Goal: Transaction & Acquisition: Purchase product/service

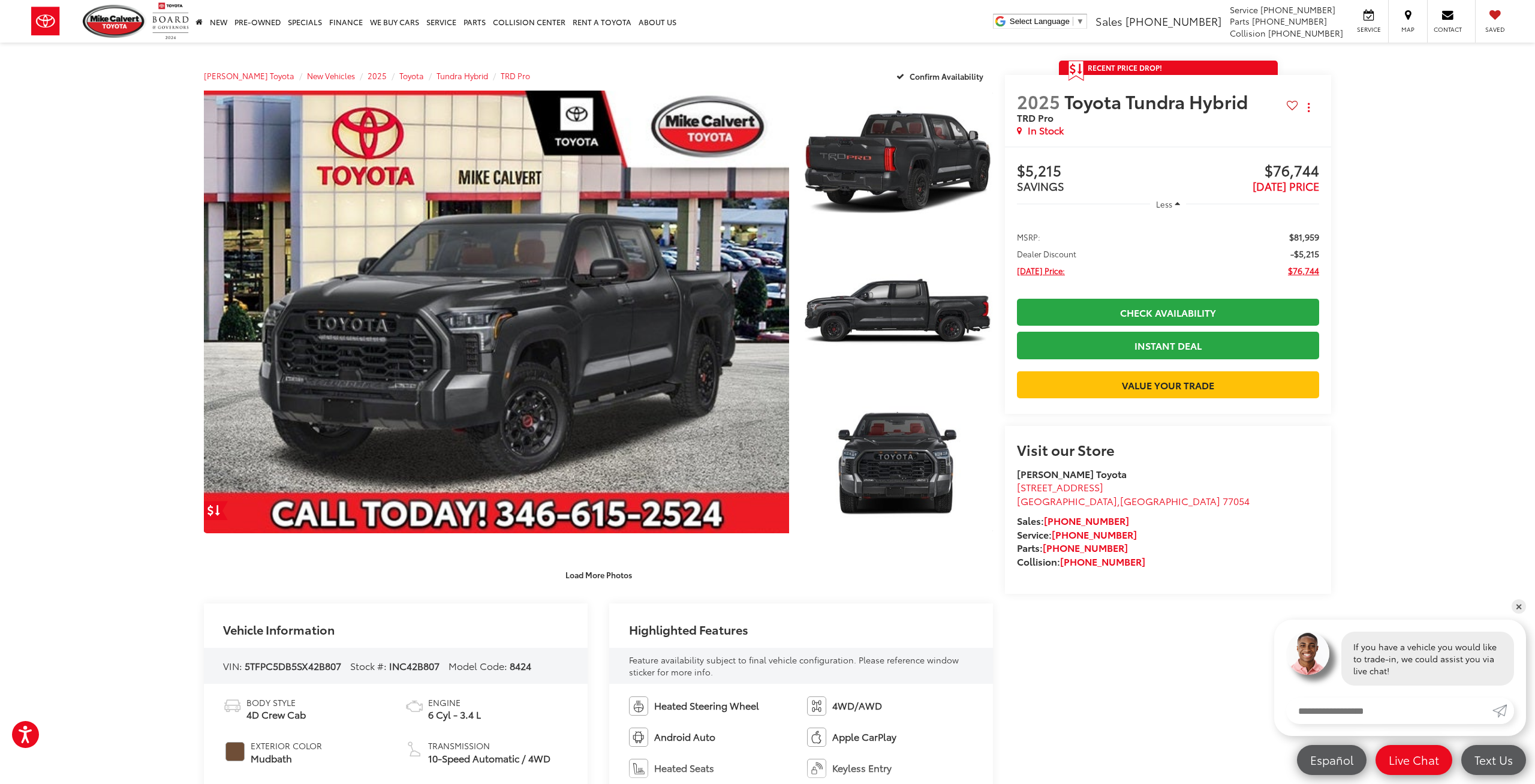
click at [1517, 605] on link "✕" at bounding box center [1519, 606] width 15 height 15
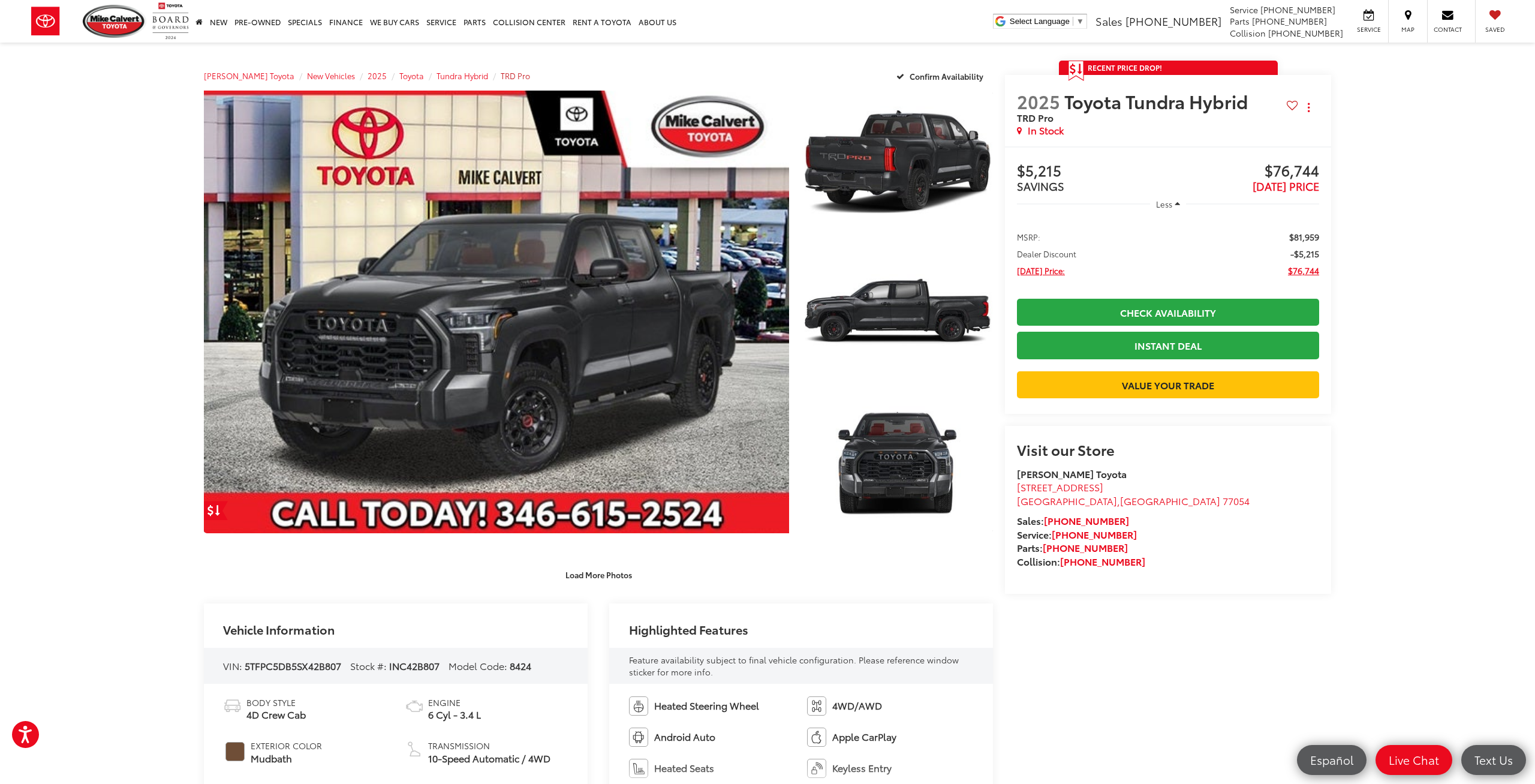
click at [501, 76] on span "TRD Pro" at bounding box center [515, 76] width 30 height 10
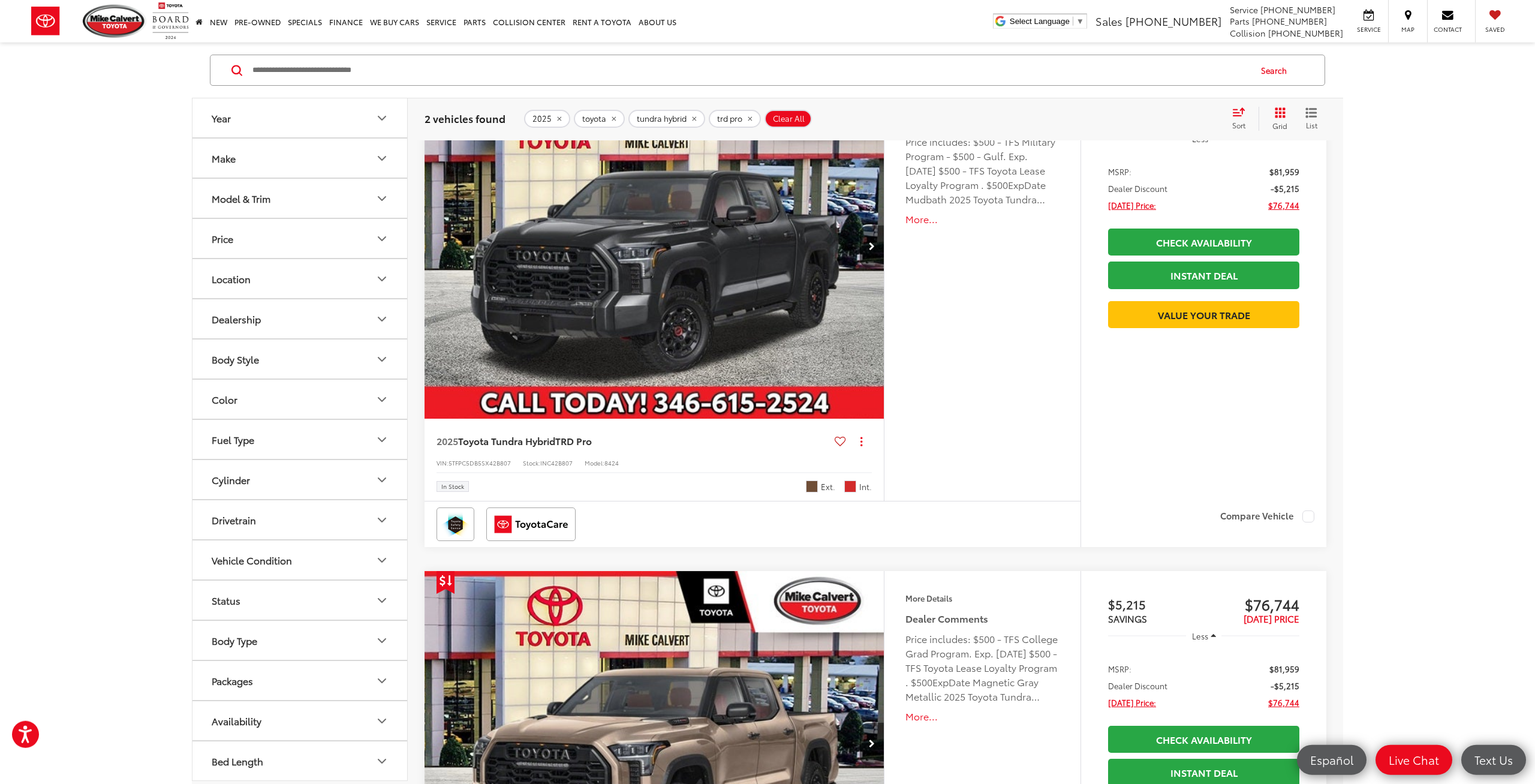
scroll to position [187, 0]
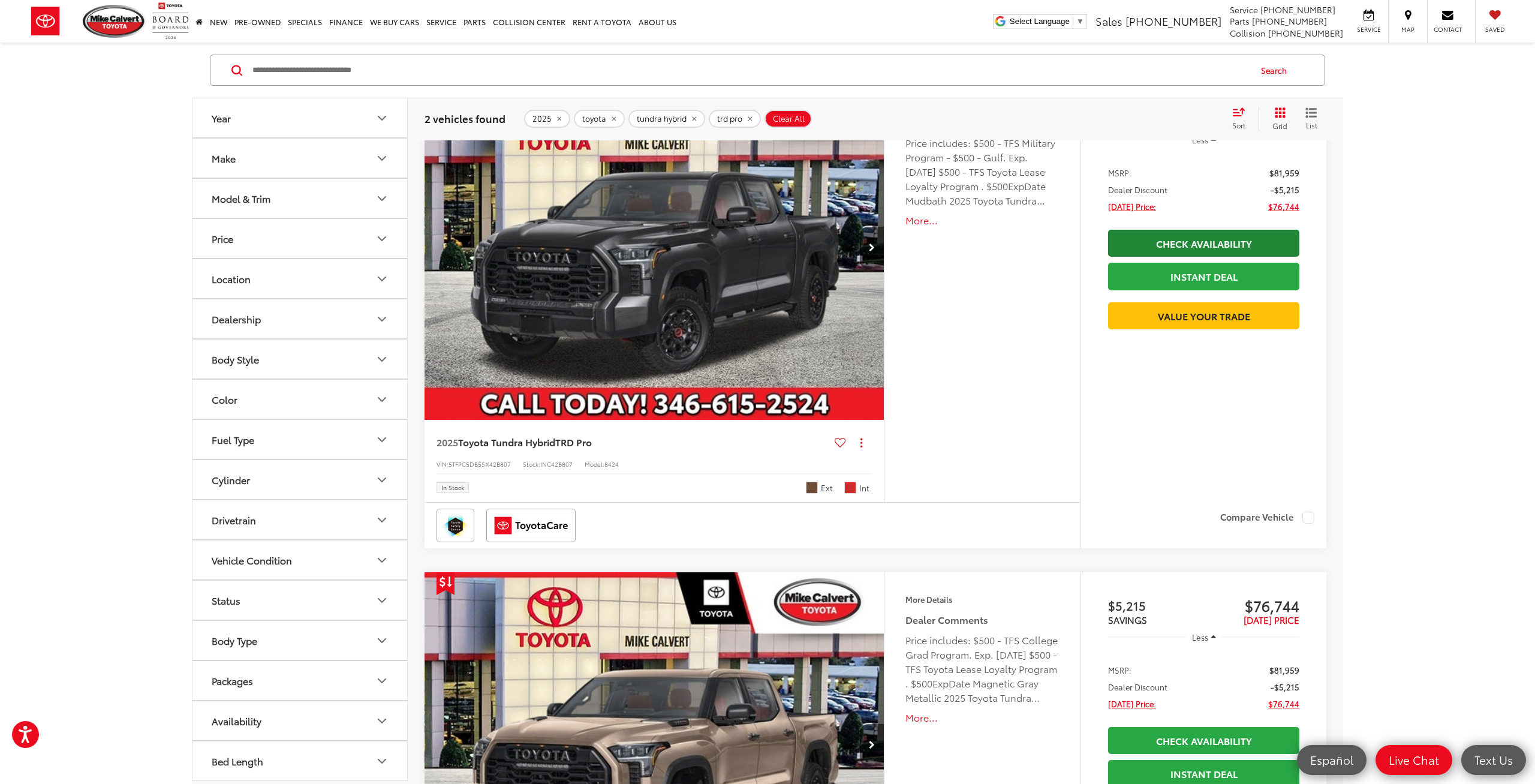
click at [1230, 246] on link "Check Availability" at bounding box center [1204, 243] width 191 height 27
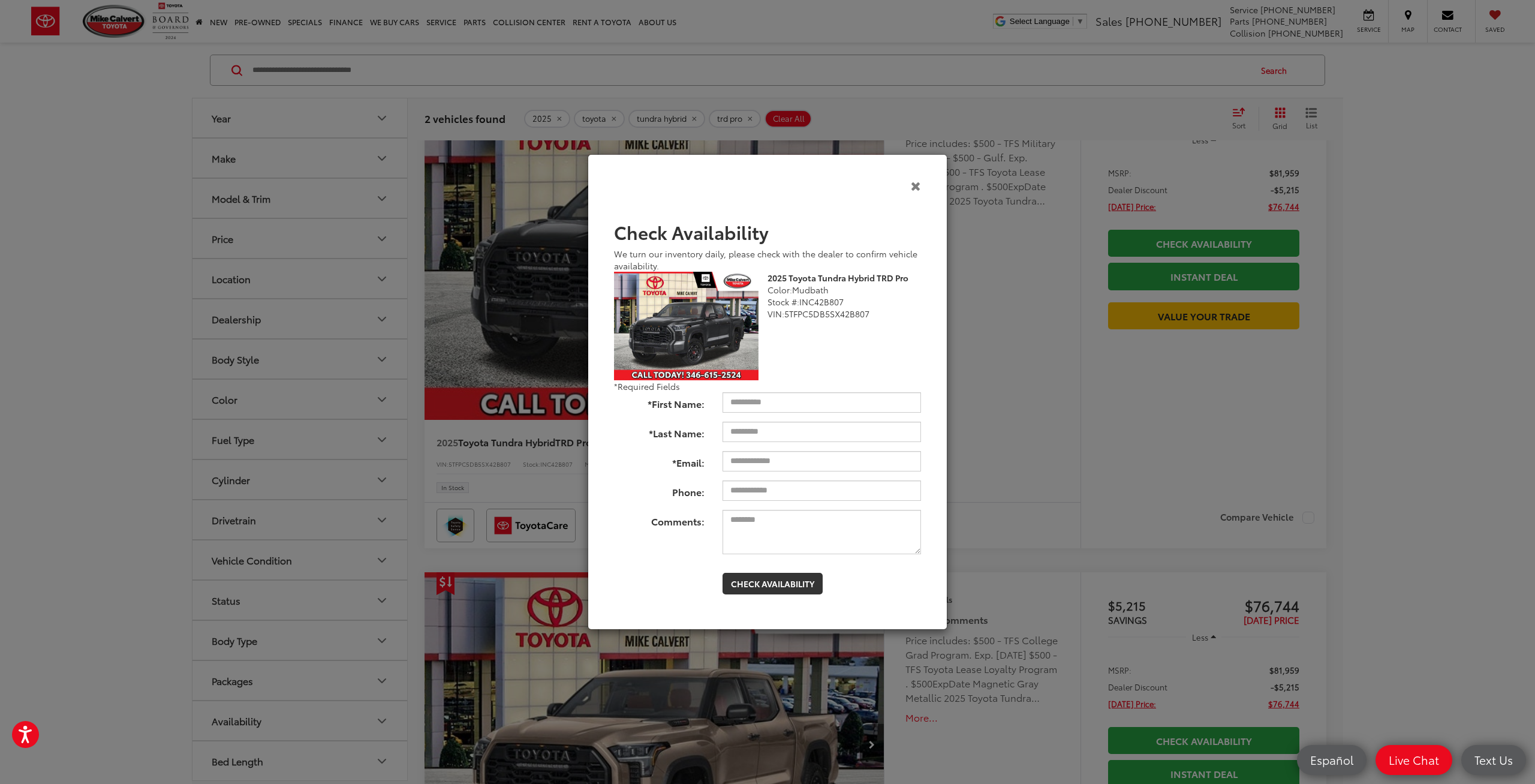
click at [917, 190] on icon "Close" at bounding box center [916, 185] width 10 height 12
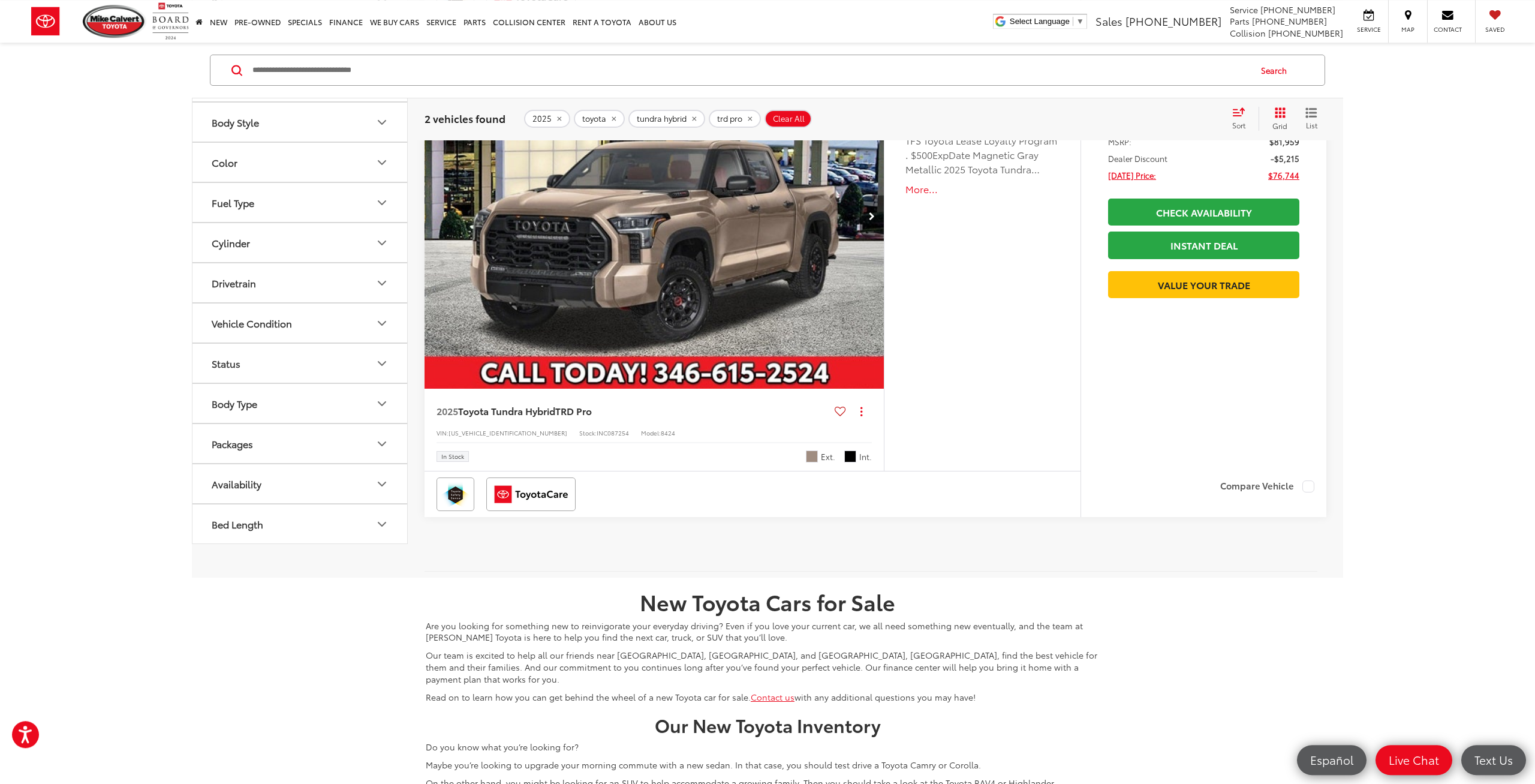
scroll to position [748, 0]
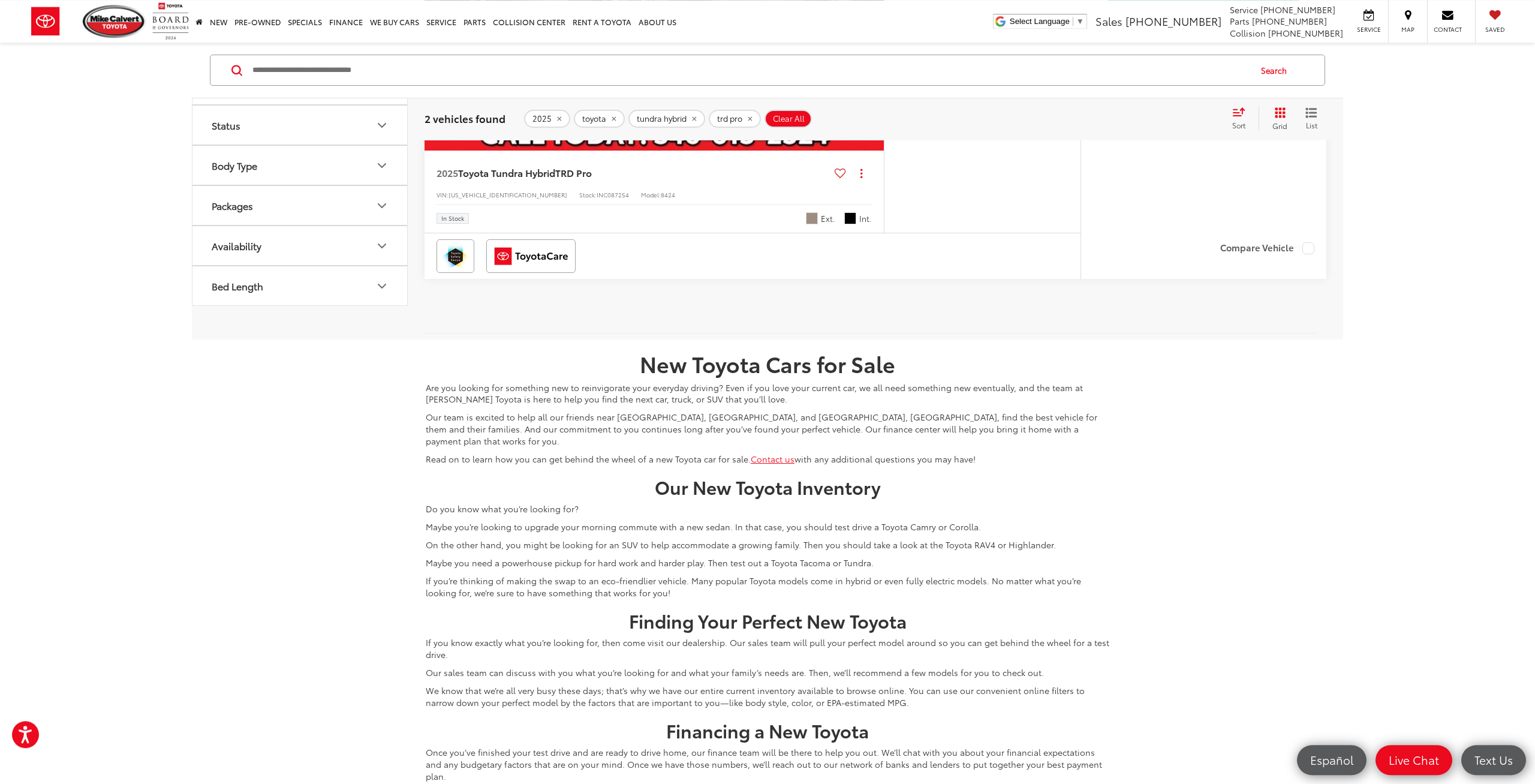
scroll to position [998, 0]
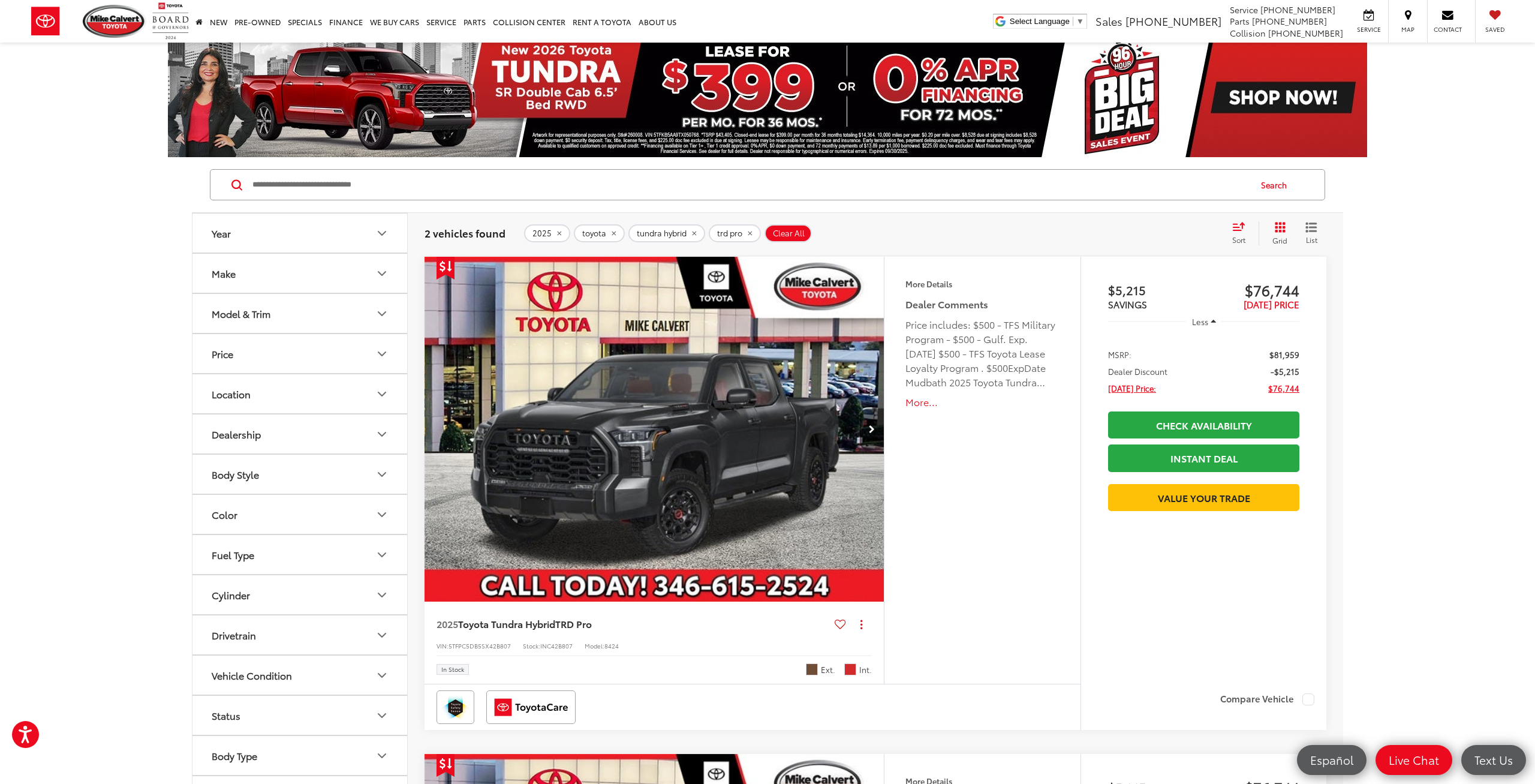
scroll to position [0, 0]
